Goal: Navigation & Orientation: Find specific page/section

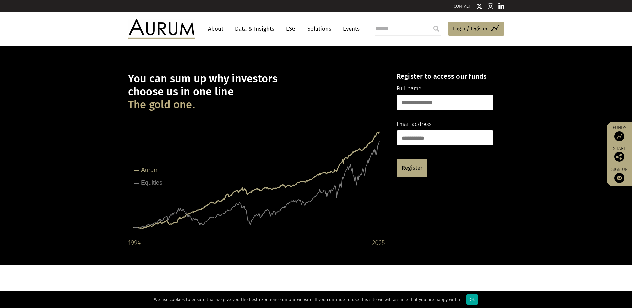
click at [218, 29] on link "About" at bounding box center [216, 29] width 22 height 12
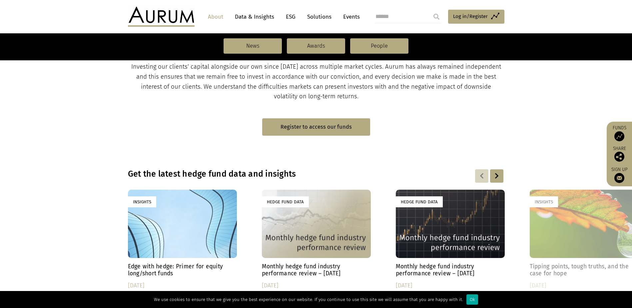
scroll to position [400, 0]
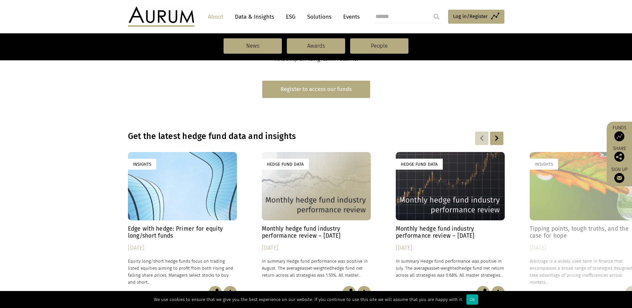
click at [316, 92] on link "Register to access our funds" at bounding box center [316, 89] width 108 height 17
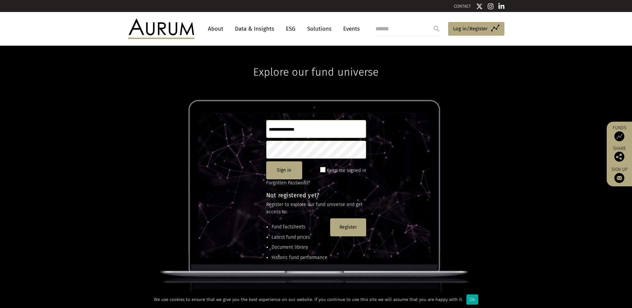
click at [219, 31] on link "About" at bounding box center [216, 29] width 22 height 12
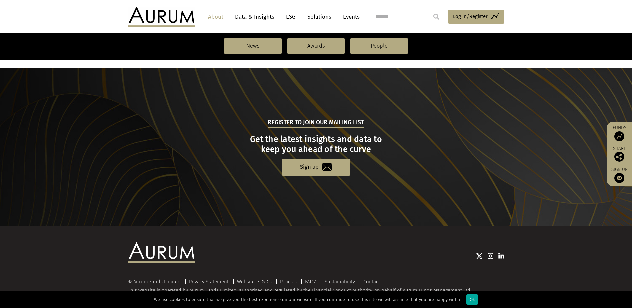
scroll to position [691, 0]
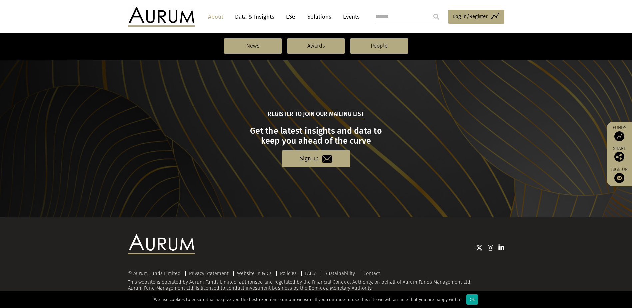
click at [353, 17] on link "Events" at bounding box center [350, 17] width 20 height 12
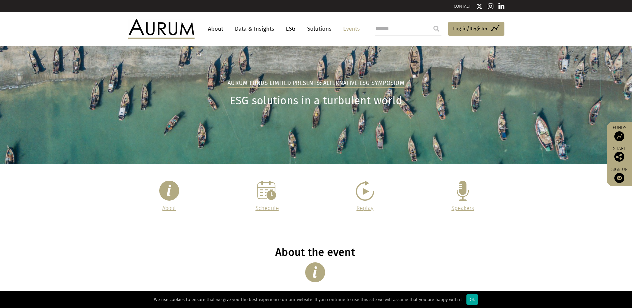
click at [317, 26] on link "Solutions" at bounding box center [319, 29] width 31 height 12
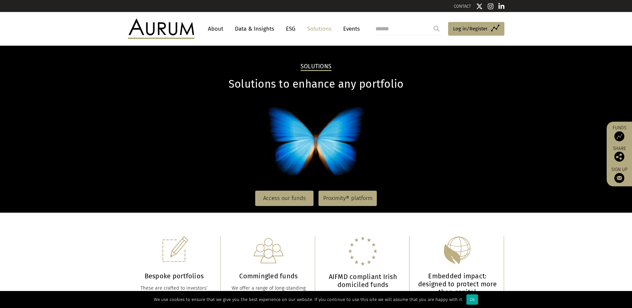
click at [214, 30] on link "About" at bounding box center [216, 29] width 22 height 12
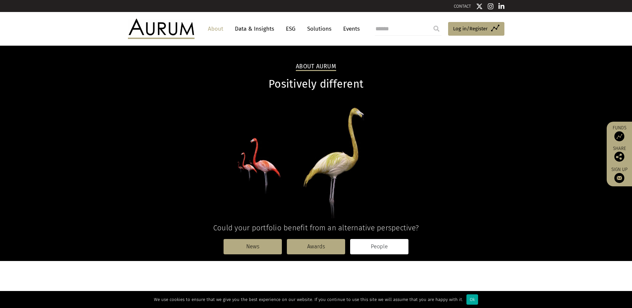
click at [359, 246] on link "People" at bounding box center [379, 246] width 58 height 15
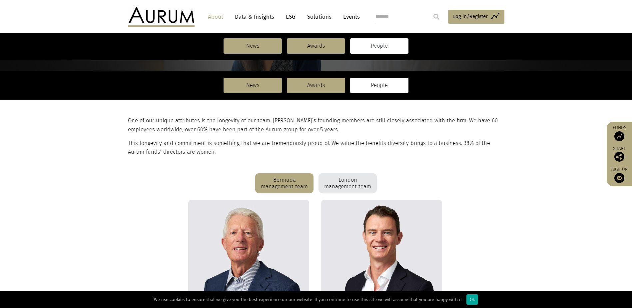
scroll to position [33, 0]
